Goal: Task Accomplishment & Management: Manage account settings

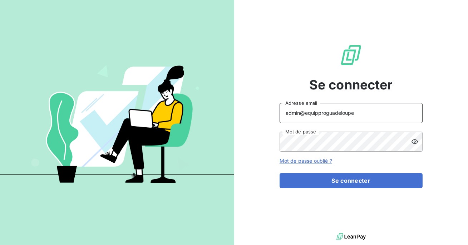
click at [362, 117] on input "admin@equipproguadeloupe" at bounding box center [351, 113] width 143 height 20
type input "admin@sollase"
click at [280, 173] on button "Se connecter" at bounding box center [351, 180] width 143 height 15
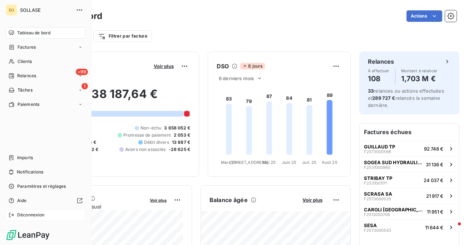
click at [26, 216] on span "Déconnexion" at bounding box center [31, 215] width 28 height 6
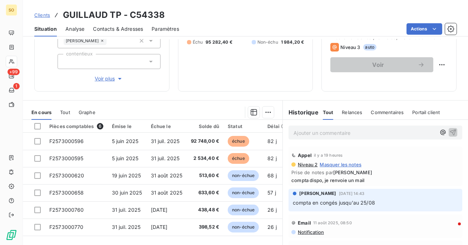
scroll to position [98, 0]
